Goal: Information Seeking & Learning: Learn about a topic

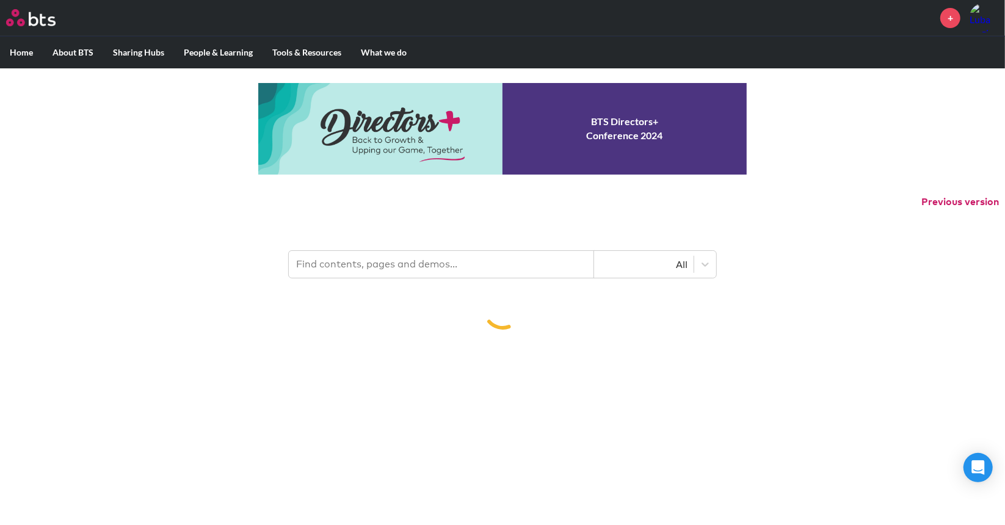
click at [430, 261] on input "text" at bounding box center [441, 264] width 305 height 27
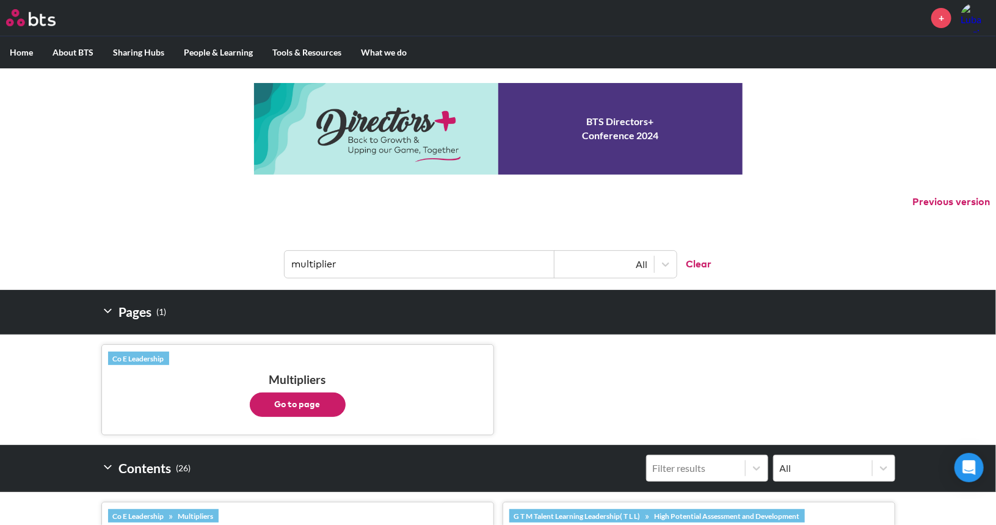
type input "multiplier"
click at [310, 404] on button "Go to page" at bounding box center [298, 405] width 96 height 24
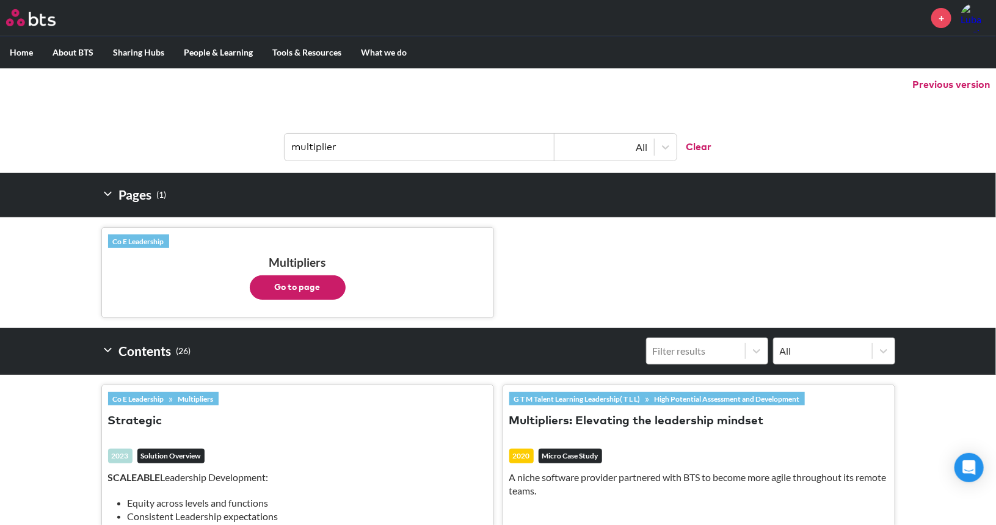
scroll to position [121, 0]
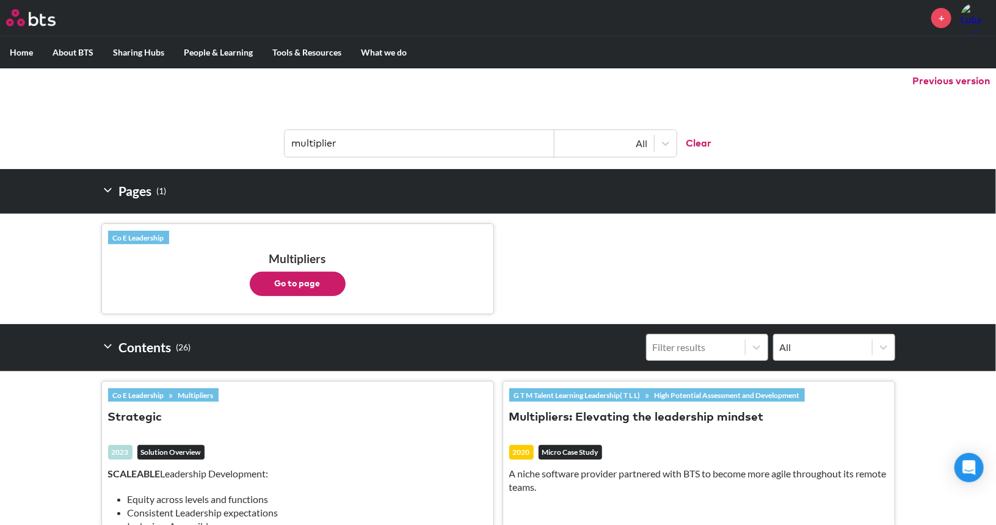
click at [326, 288] on button "Go to page" at bounding box center [298, 284] width 96 height 24
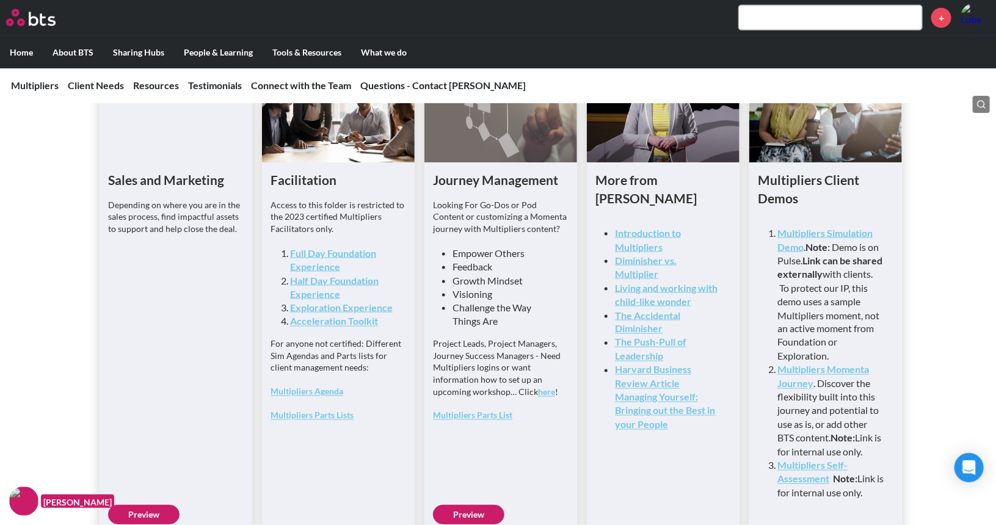
scroll to position [3196, 0]
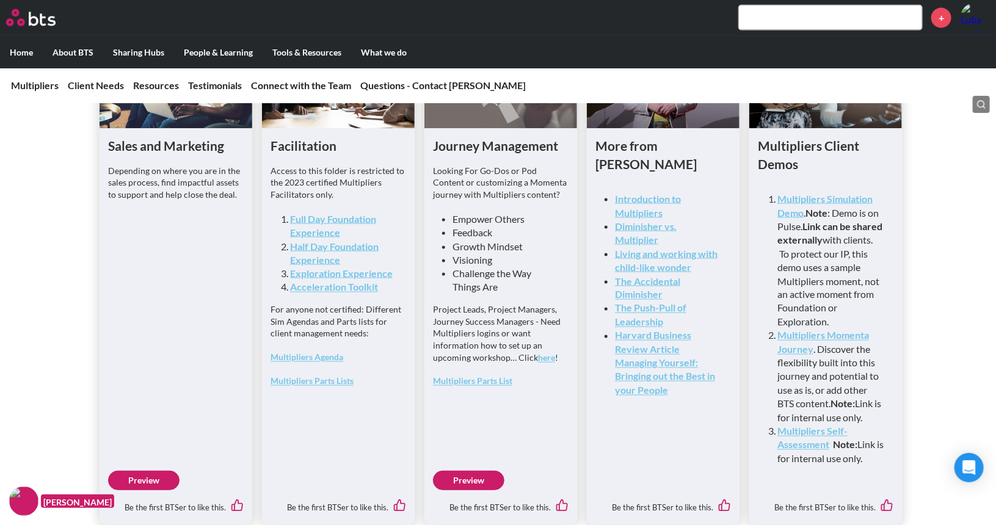
click at [325, 387] on link "Multipliers Parts Lists" at bounding box center [312, 381] width 83 height 10
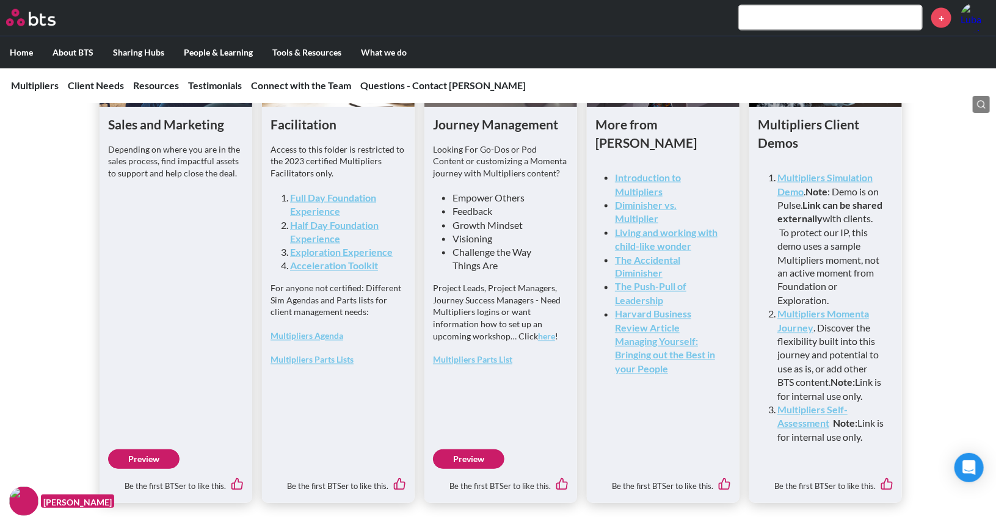
scroll to position [3217, 0]
click at [322, 245] on link "Half Day Foundation Experience" at bounding box center [334, 232] width 89 height 25
click at [302, 217] on link "Full Day Foundation Experience" at bounding box center [333, 204] width 86 height 25
click at [317, 379] on div "Access to this folder is restricted to the 2023 certified Multipliers Facilitat…" at bounding box center [339, 261] width 136 height 234
click at [330, 342] on link "Multipliers Agenda" at bounding box center [307, 337] width 73 height 10
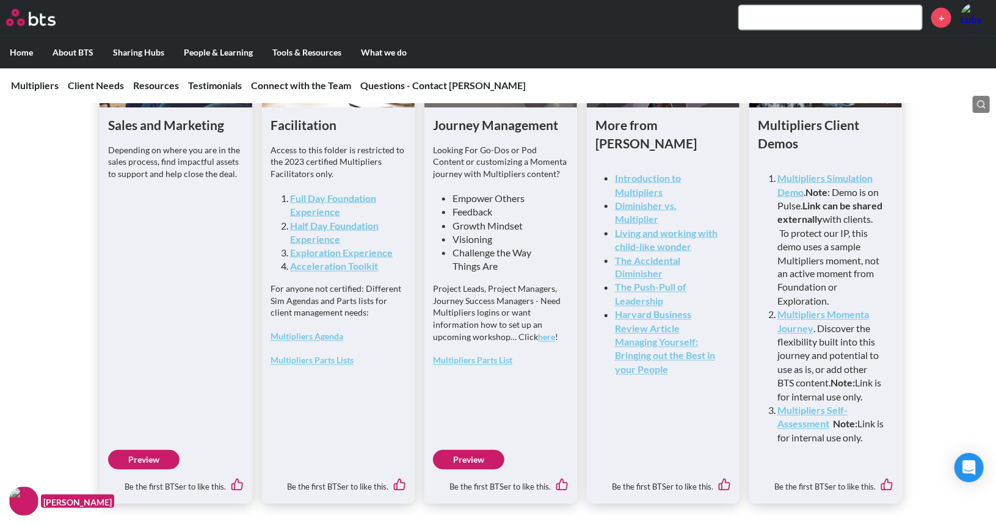
click at [0, 299] on div "Sales and Marketing Depending on where you are in the sales process, find impac…" at bounding box center [498, 229] width 996 height 550
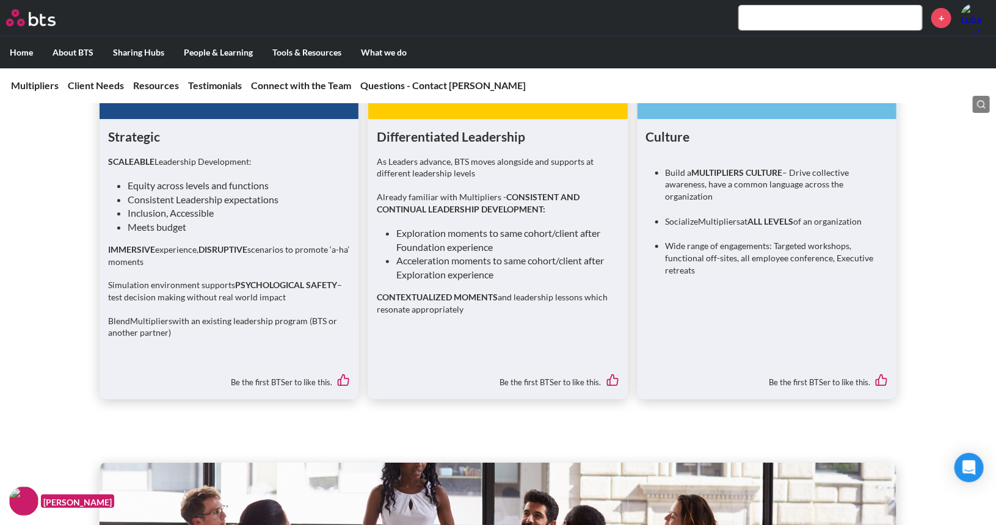
scroll to position [2182, 0]
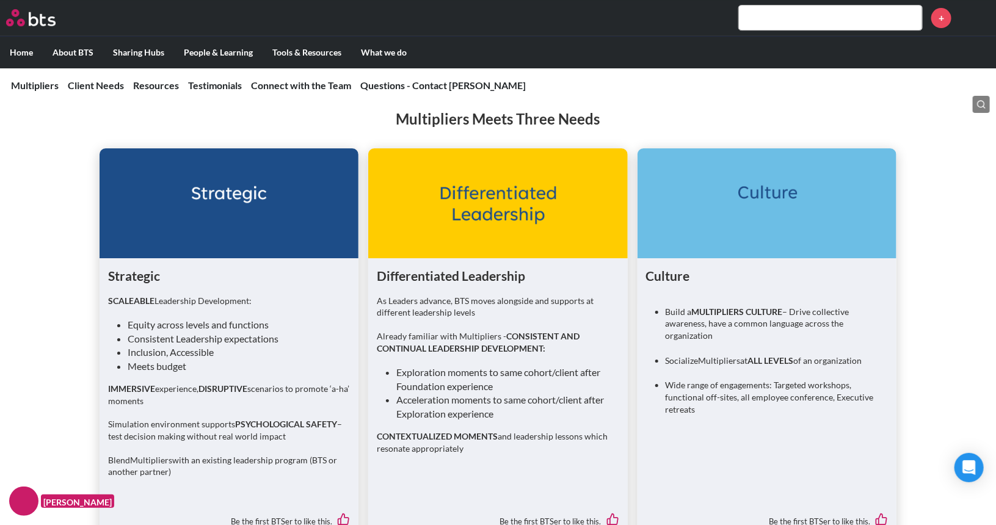
scroll to position [2041, 0]
click at [170, 79] on li "Resources" at bounding box center [156, 85] width 46 height 13
click at [158, 82] on link "Resources" at bounding box center [156, 85] width 46 height 12
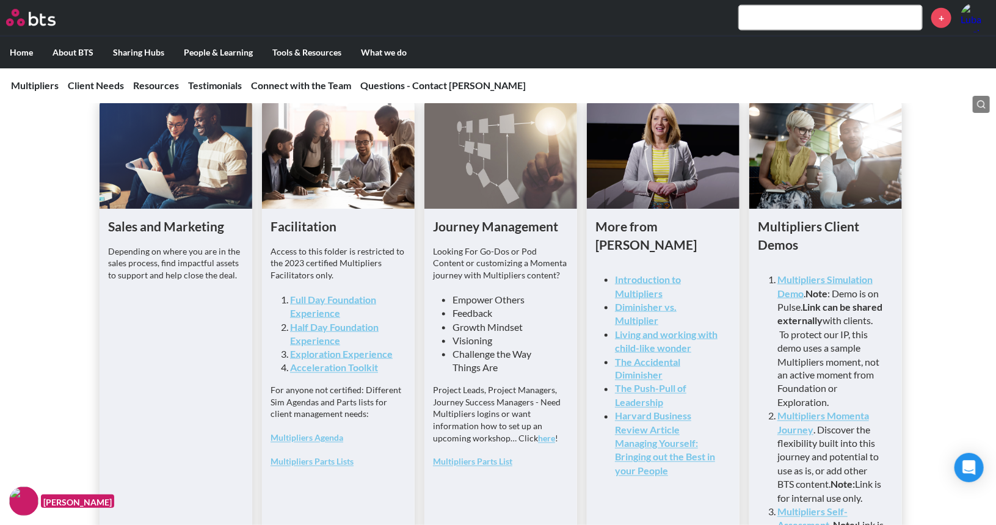
scroll to position [3232, 0]
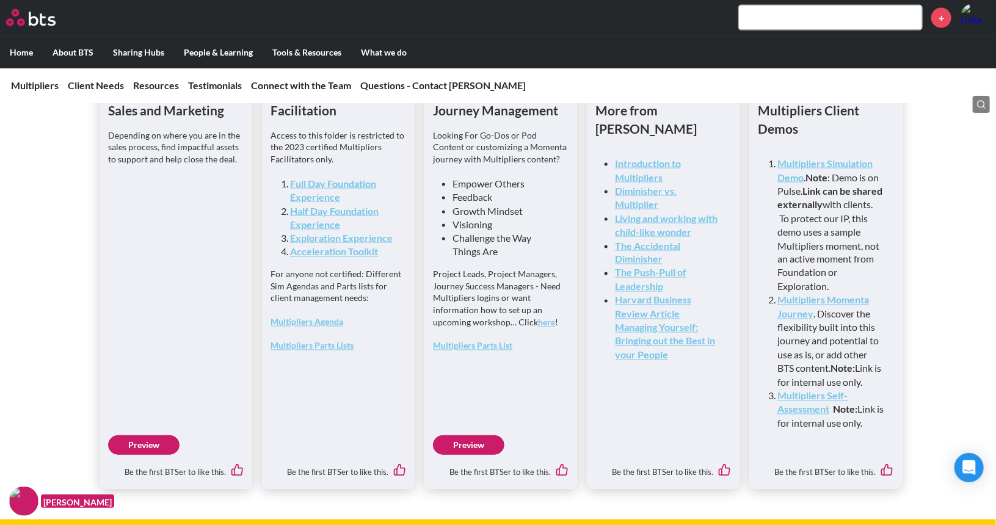
click at [496, 351] on link "Multipliers Parts List" at bounding box center [472, 346] width 79 height 10
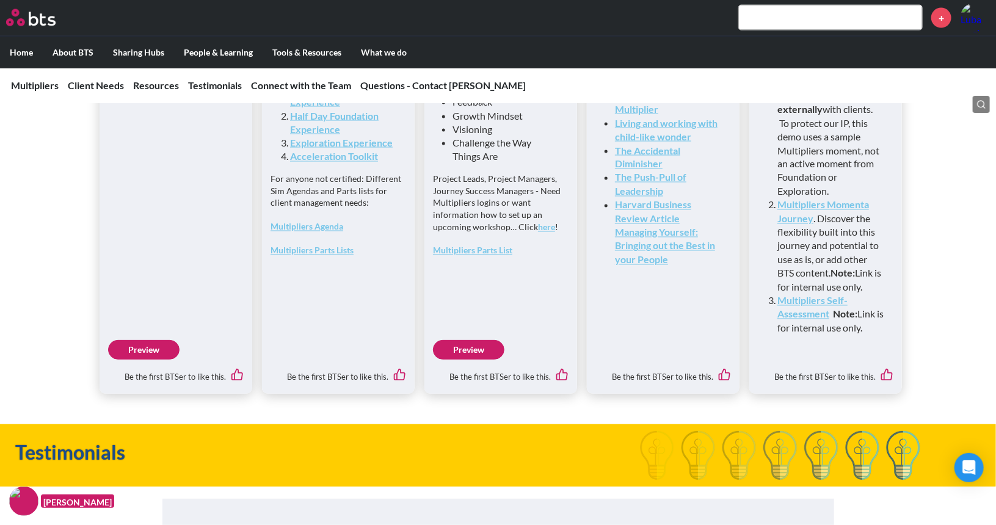
scroll to position [3330, 0]
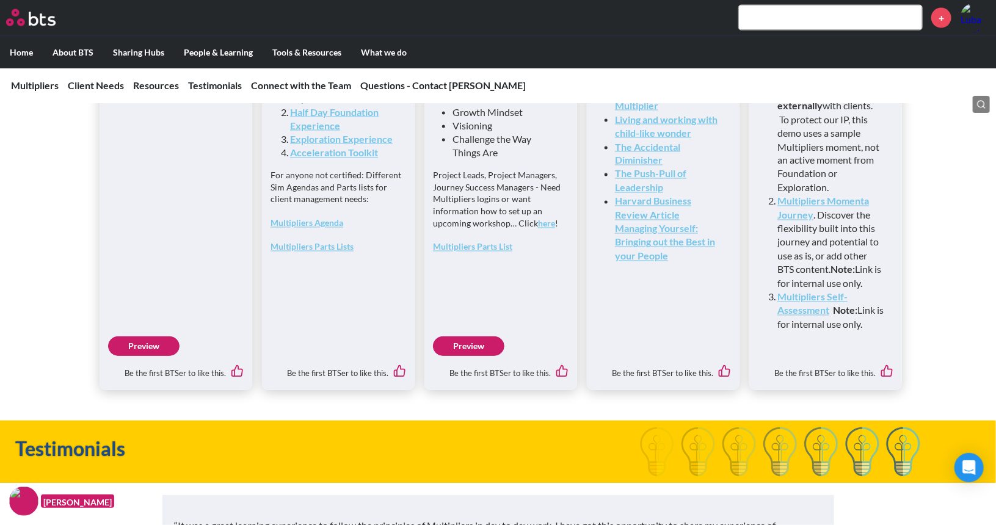
click at [791, 316] on strong "Multipliers Self-Assessment" at bounding box center [812, 303] width 70 height 25
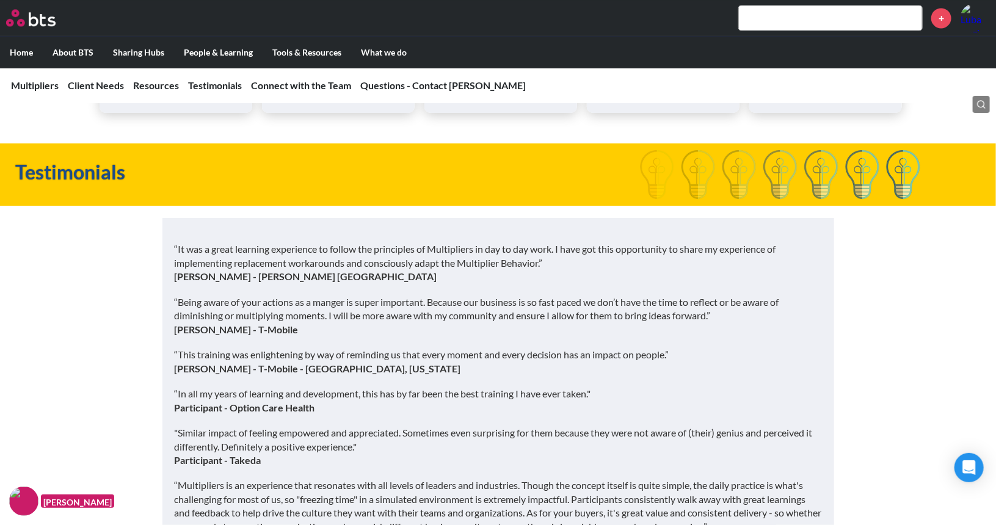
scroll to position [3393, 0]
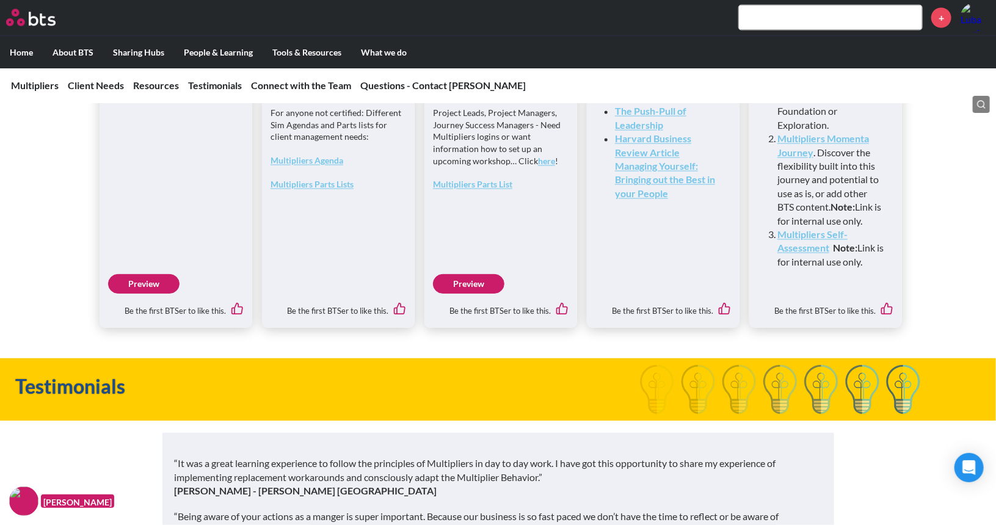
click at [327, 166] on link "Multipliers Agenda" at bounding box center [307, 161] width 73 height 10
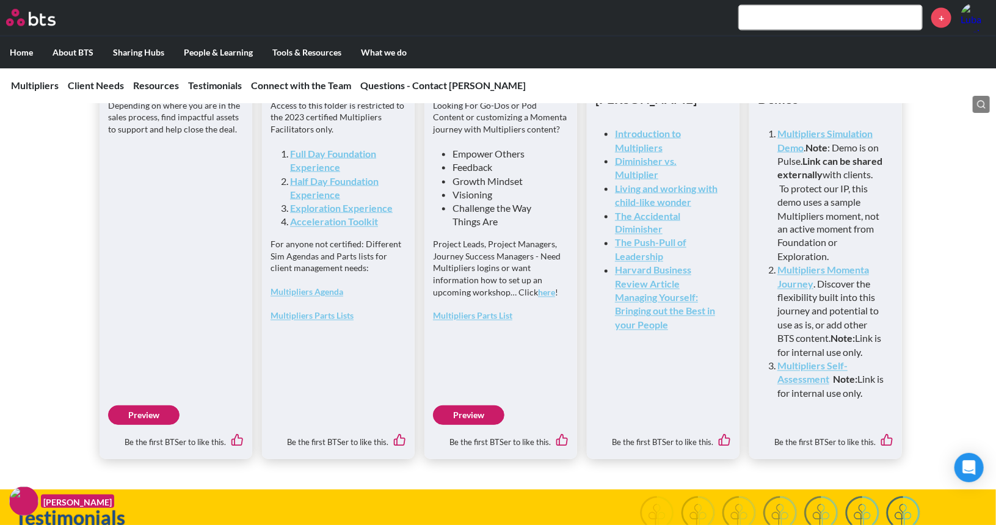
scroll to position [3262, 0]
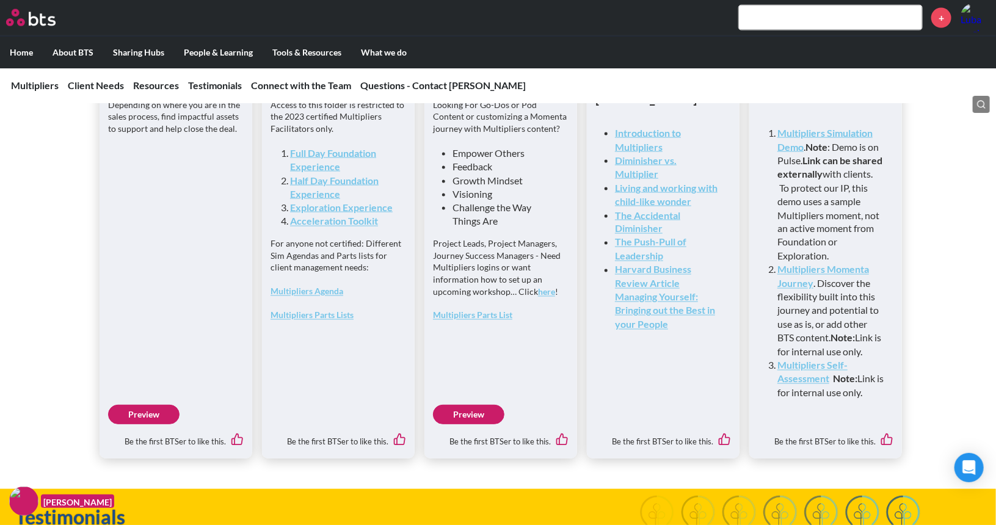
click at [56, 223] on div "Sales and Marketing Depending on where you are in the sales process, find impac…" at bounding box center [498, 183] width 996 height 550
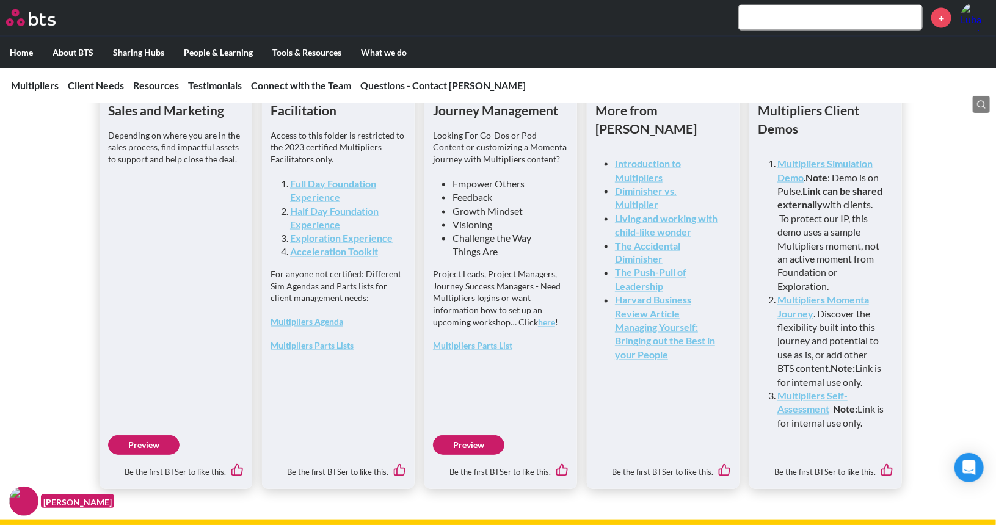
click at [326, 203] on link "Full Day Foundation Experience" at bounding box center [333, 190] width 86 height 25
click at [366, 230] on link "Half Day Foundation Experience" at bounding box center [334, 217] width 89 height 25
